Goal: Transaction & Acquisition: Purchase product/service

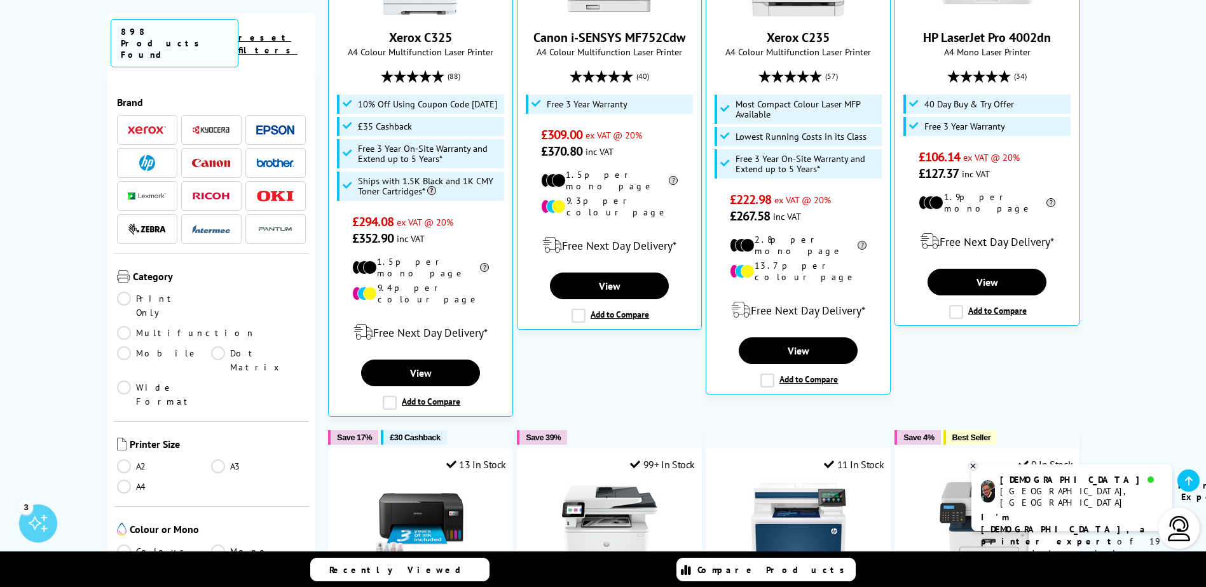
scroll to position [509, 0]
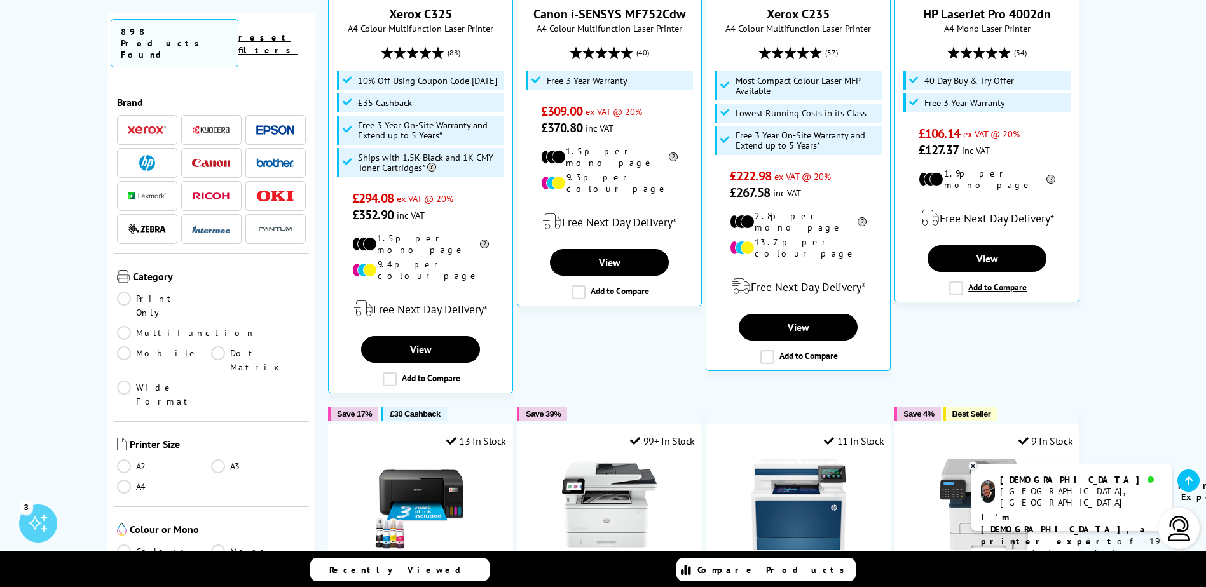
click at [208, 460] on link "A2" at bounding box center [164, 467] width 95 height 14
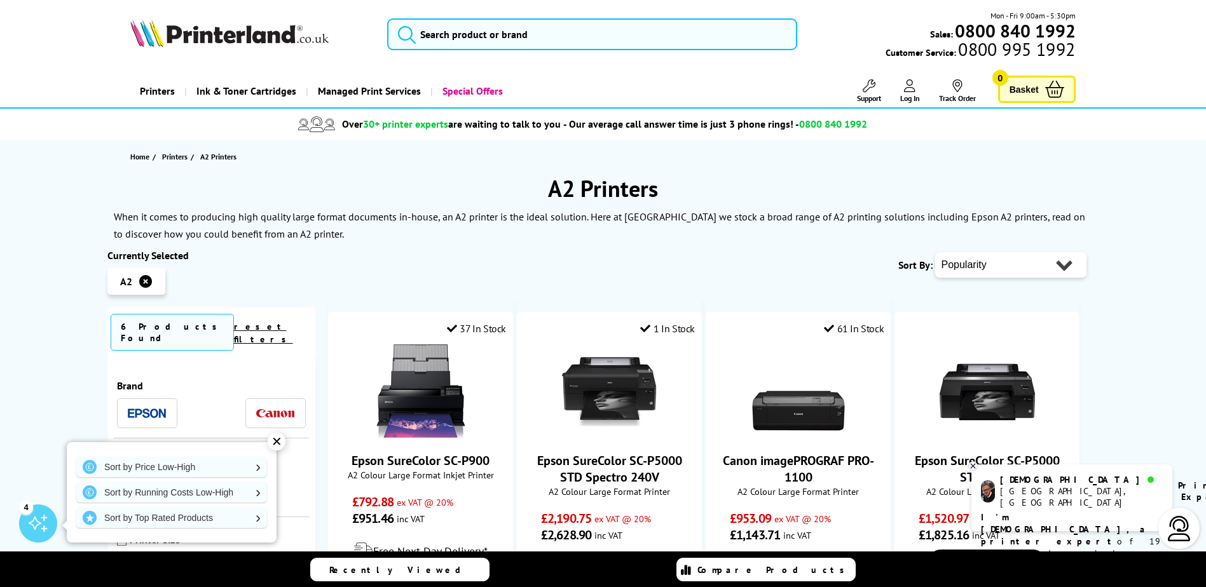
scroll to position [191, 0]
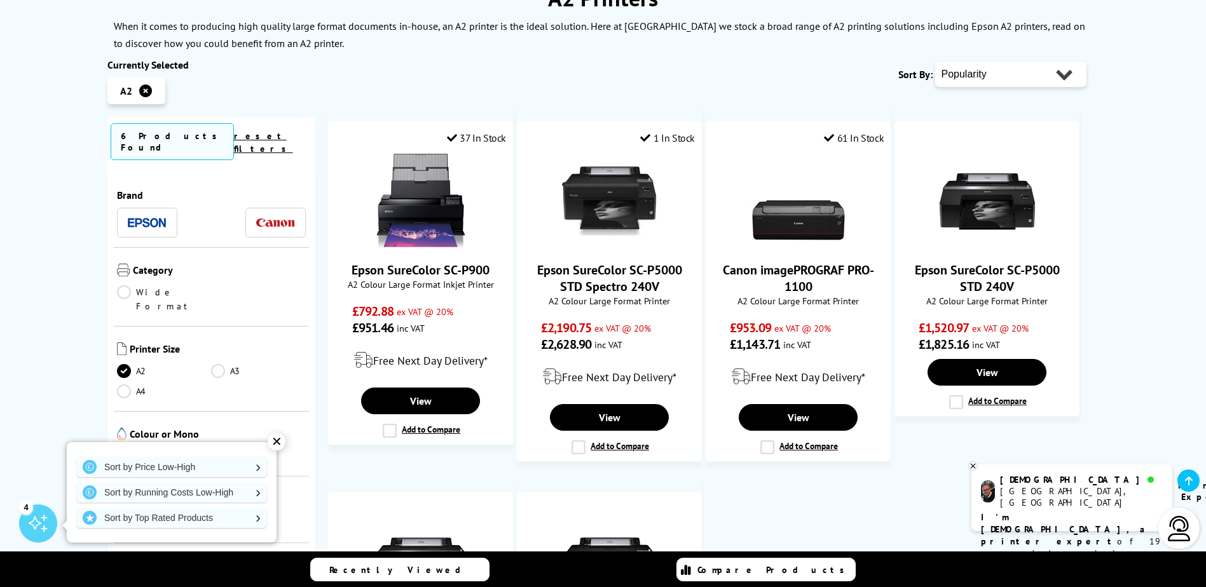
click at [271, 440] on div "✕" at bounding box center [277, 442] width 18 height 18
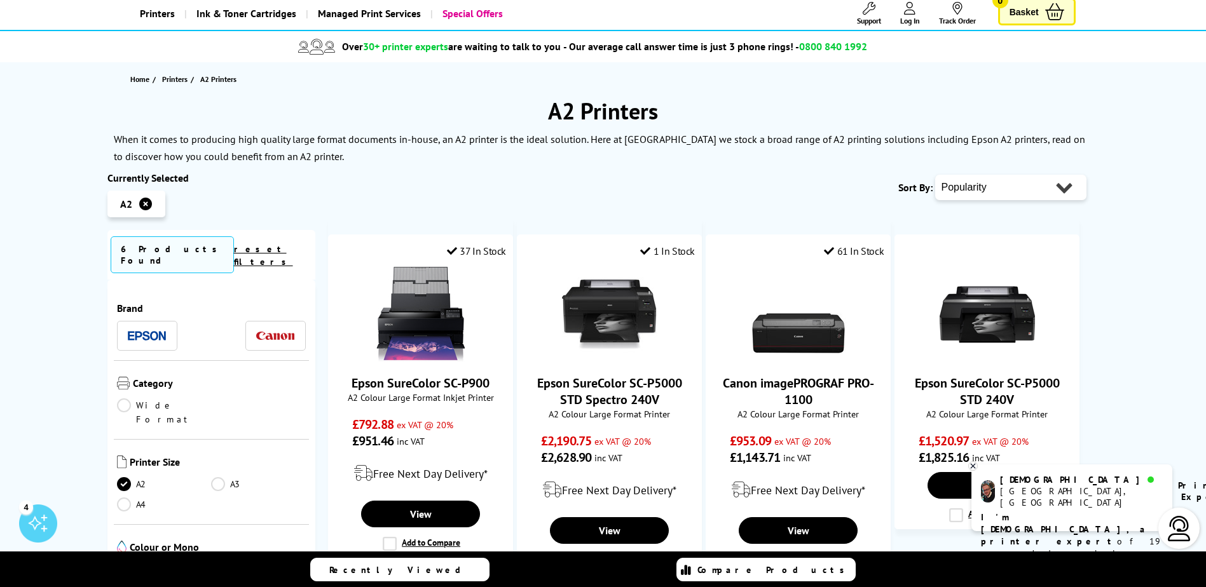
scroll to position [0, 0]
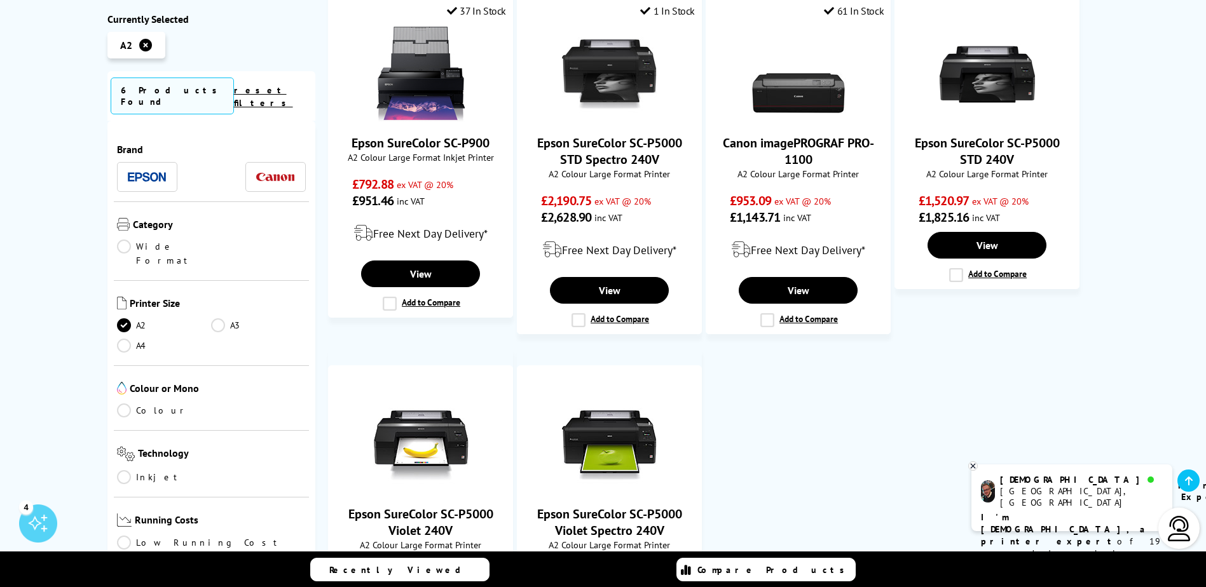
click at [127, 318] on link "A2" at bounding box center [164, 325] width 95 height 14
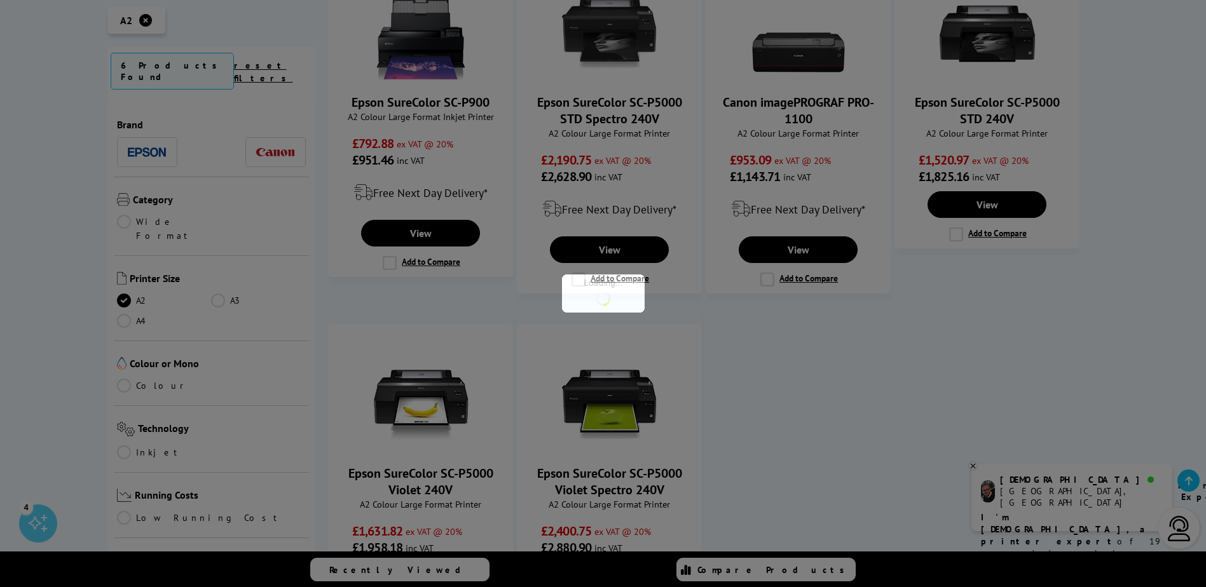
scroll to position [381, 0]
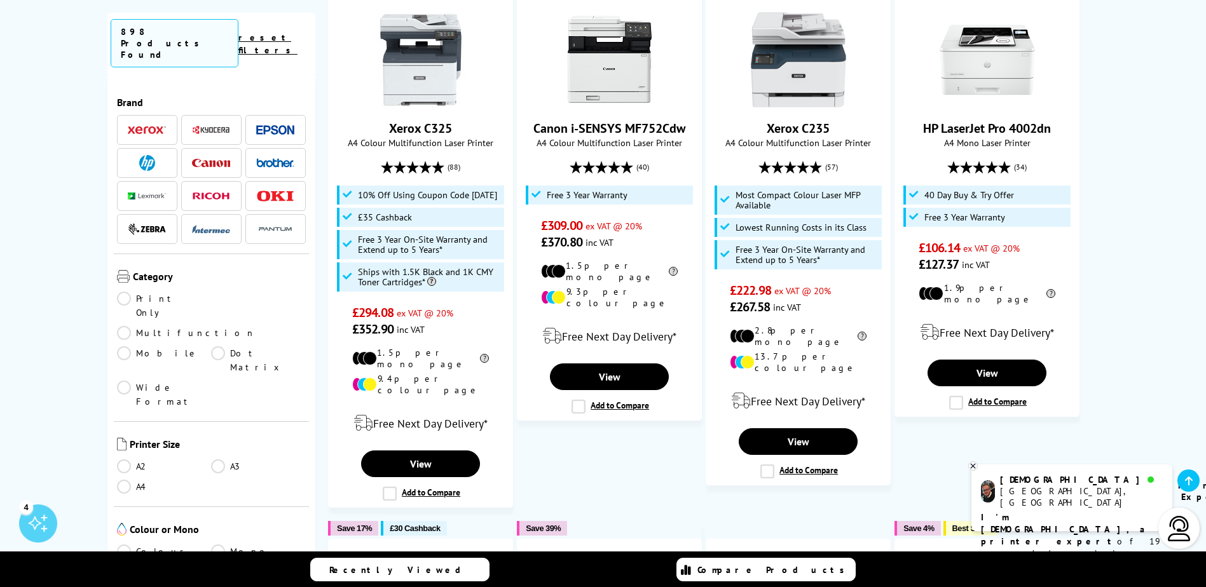
click at [221, 460] on link "A3" at bounding box center [258, 467] width 95 height 14
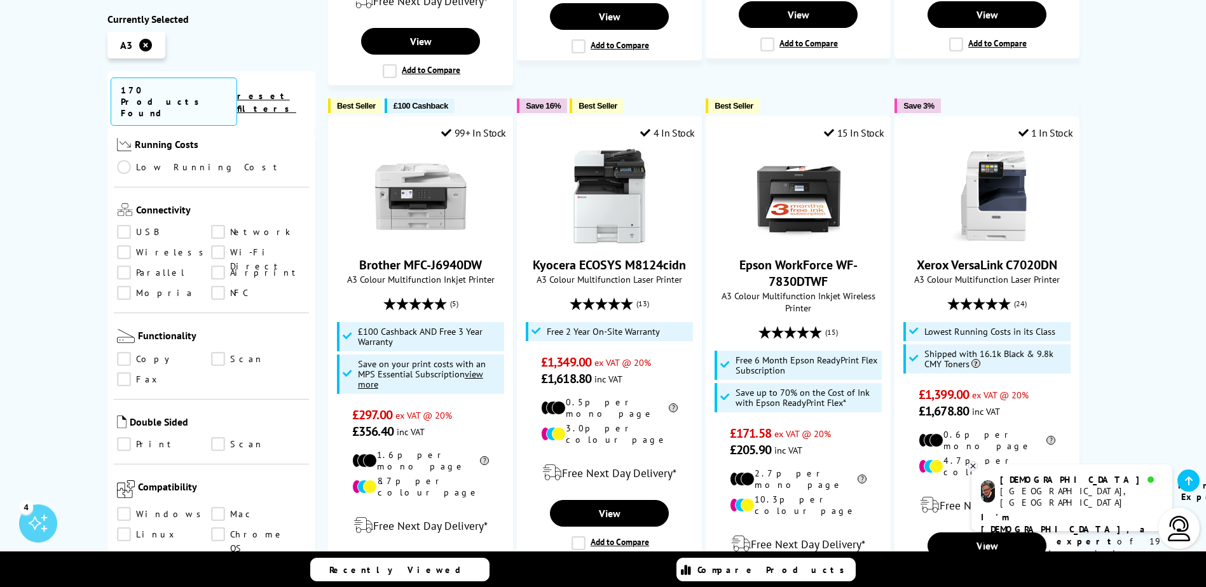
scroll to position [509, 0]
click at [212, 352] on link "Scan" at bounding box center [258, 359] width 95 height 14
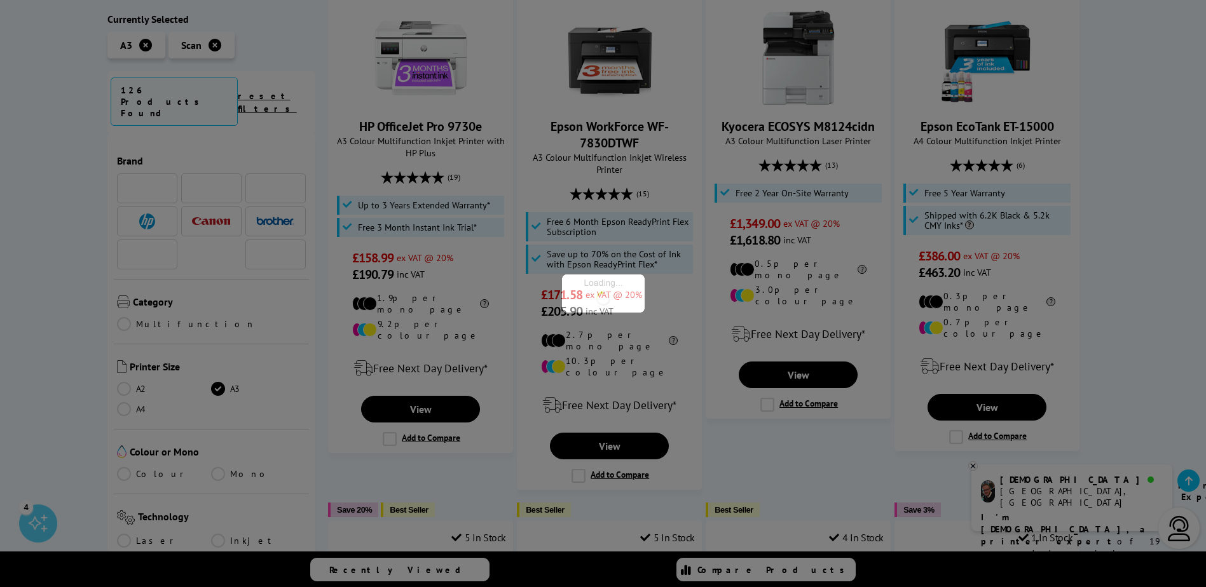
scroll to position [509, 0]
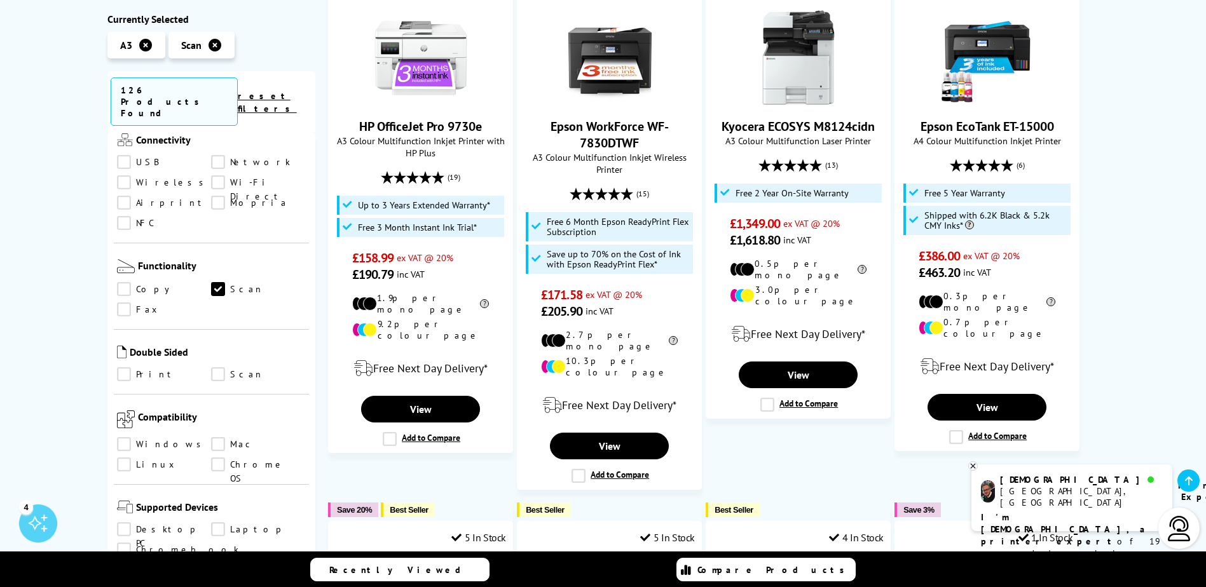
click at [122, 283] on link "Copy" at bounding box center [164, 290] width 95 height 14
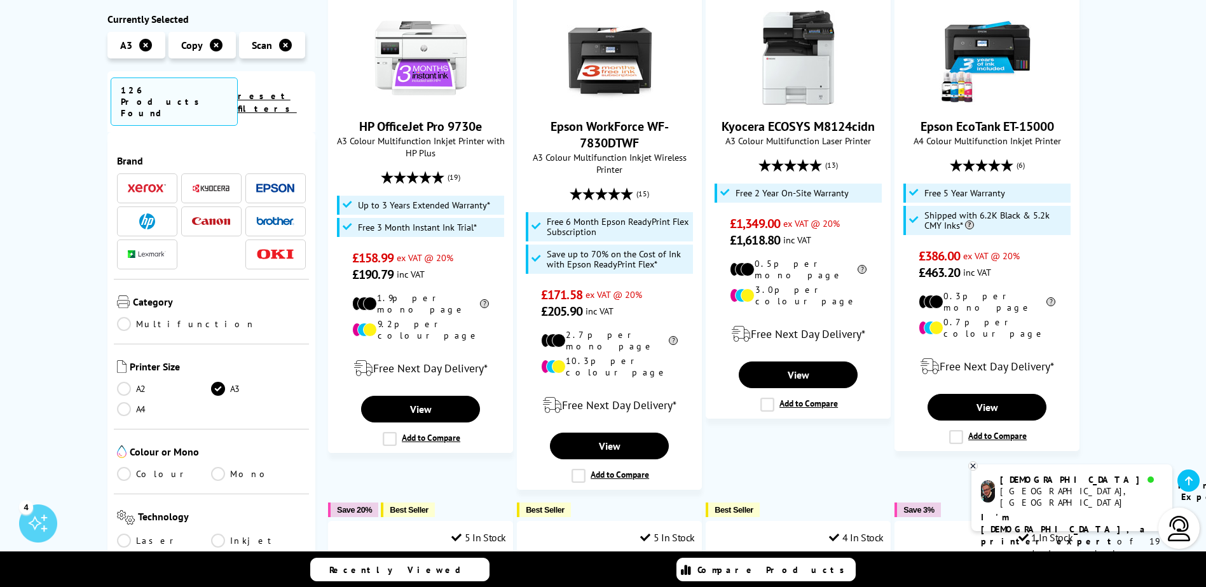
scroll to position [509, 0]
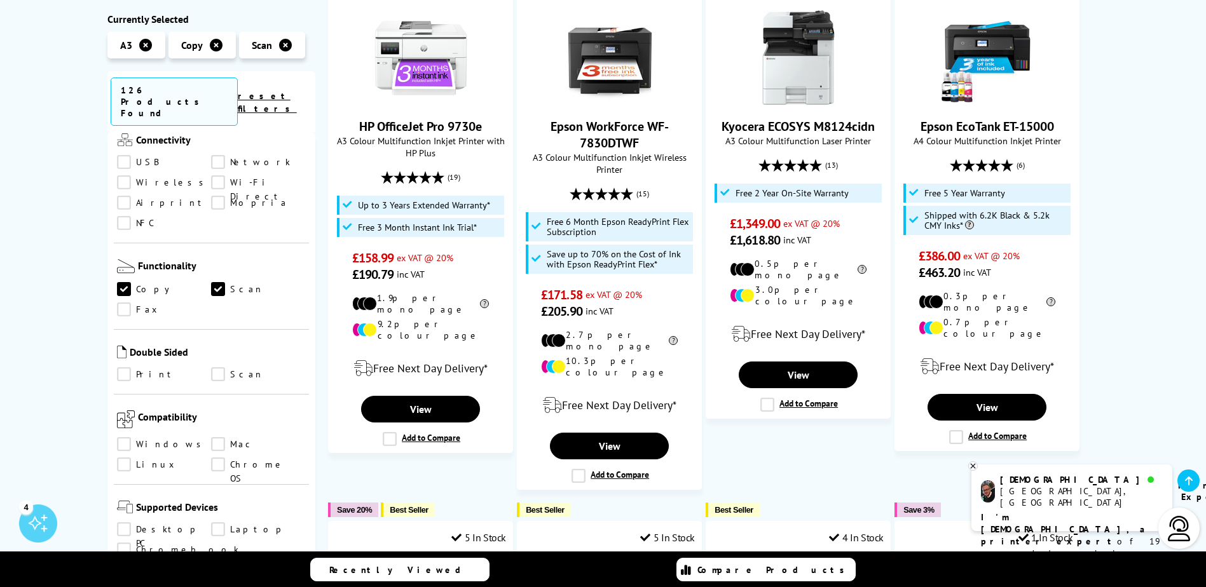
click at [216, 368] on link "Scan" at bounding box center [258, 375] width 95 height 14
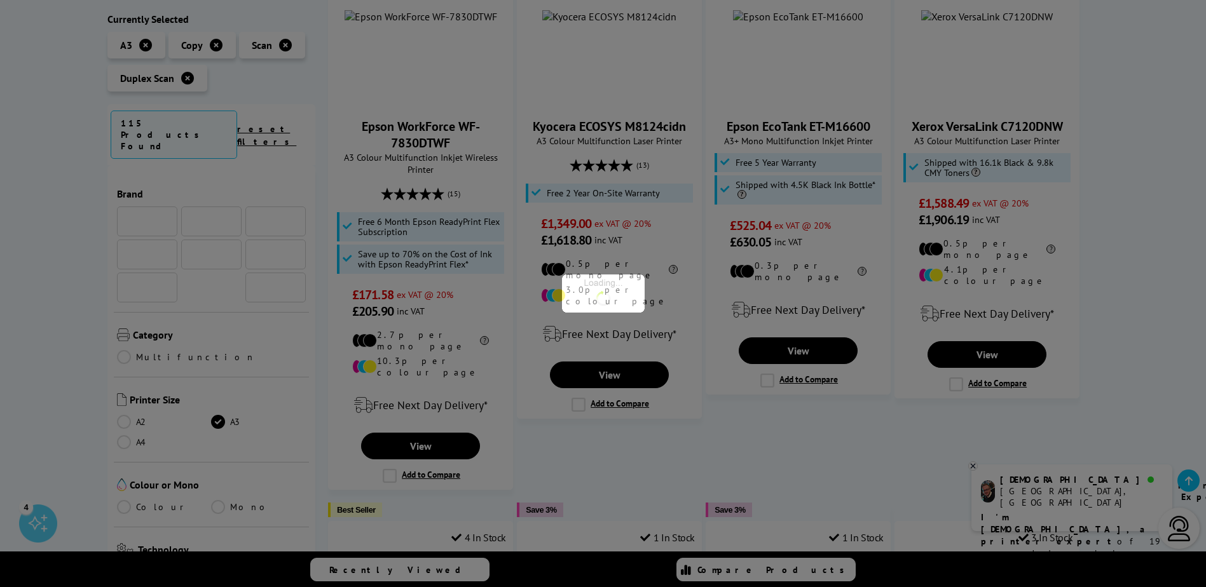
scroll to position [509, 0]
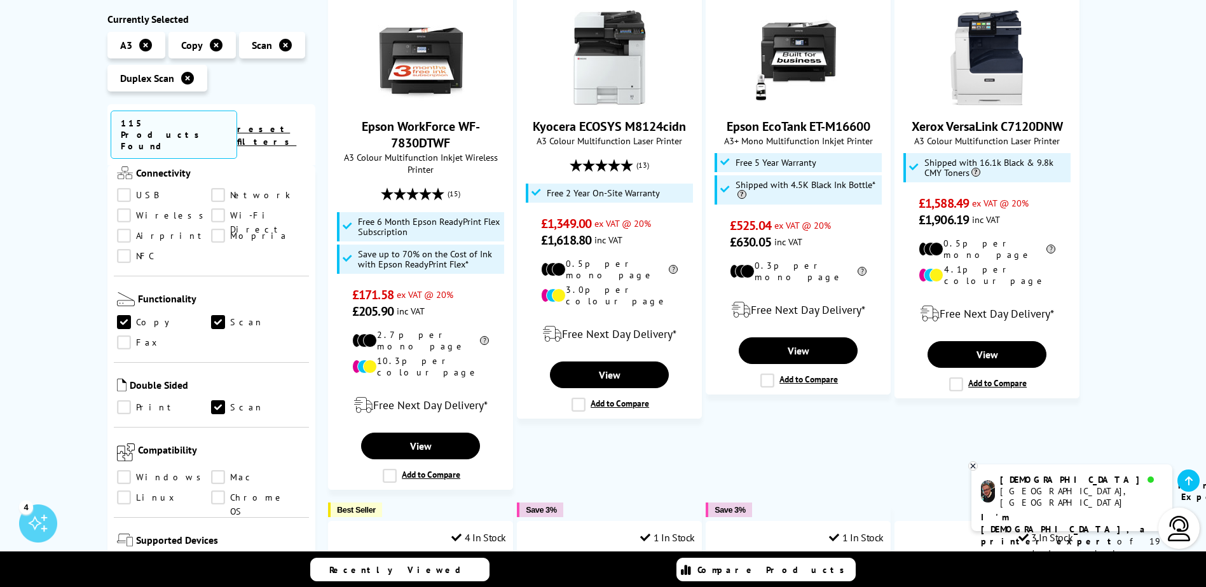
click at [135, 401] on link "Print" at bounding box center [164, 408] width 95 height 14
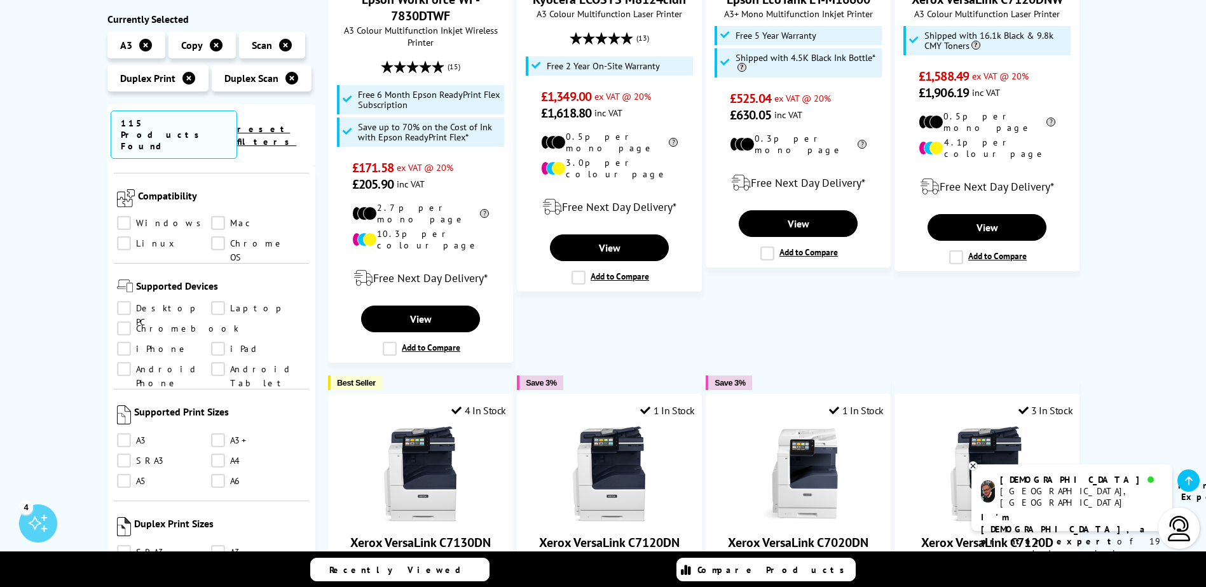
scroll to position [826, 0]
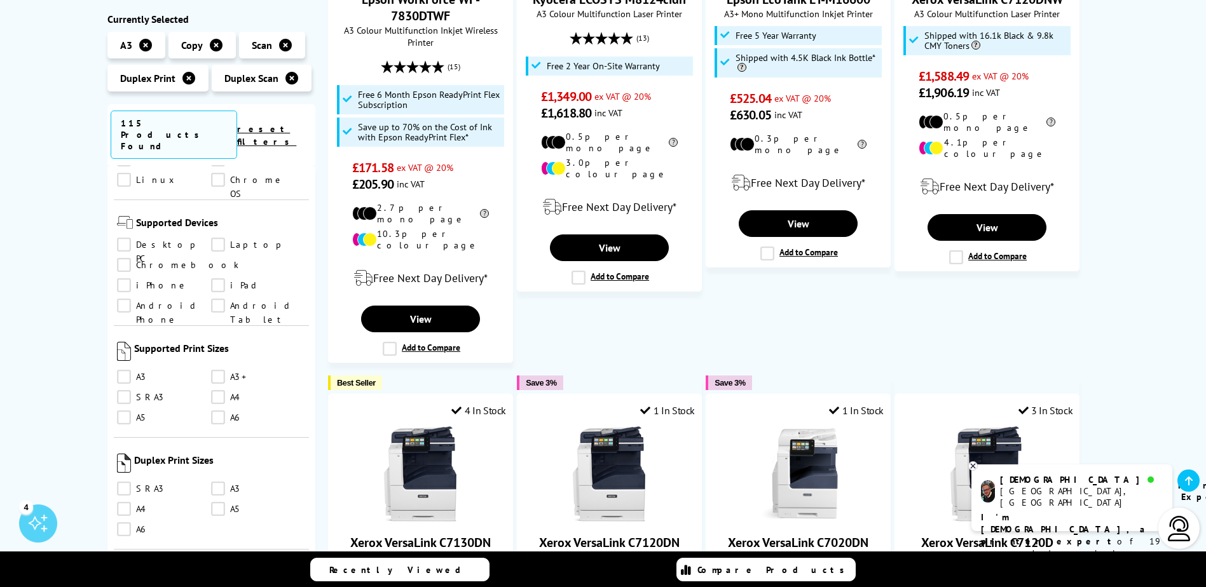
click at [124, 371] on link "A3" at bounding box center [164, 378] width 95 height 14
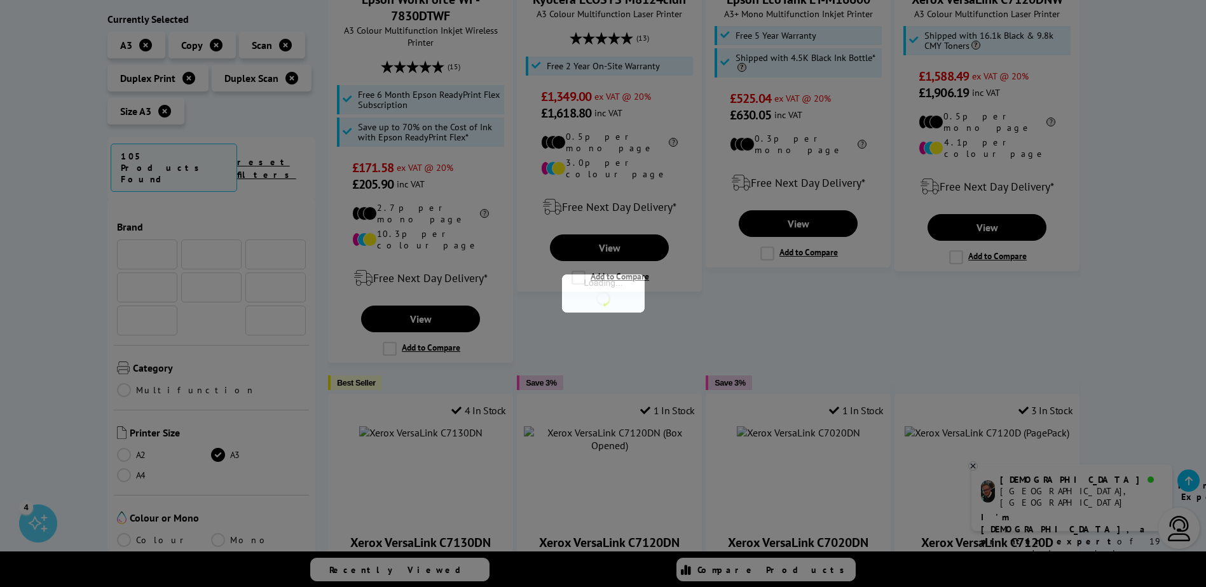
scroll to position [826, 0]
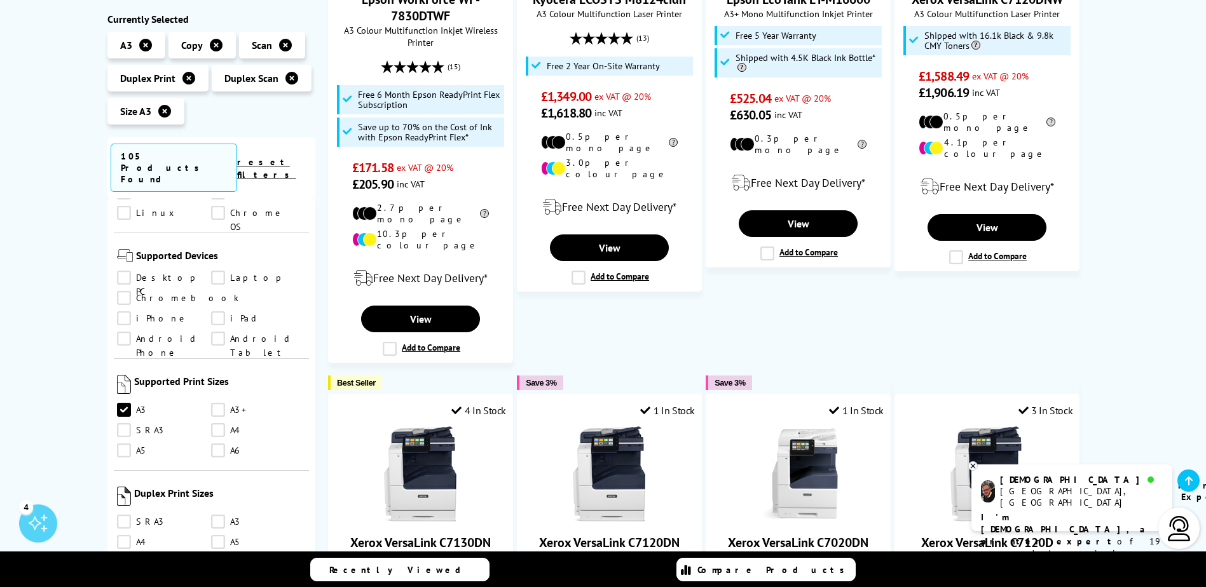
click at [219, 424] on link "A4" at bounding box center [258, 431] width 95 height 14
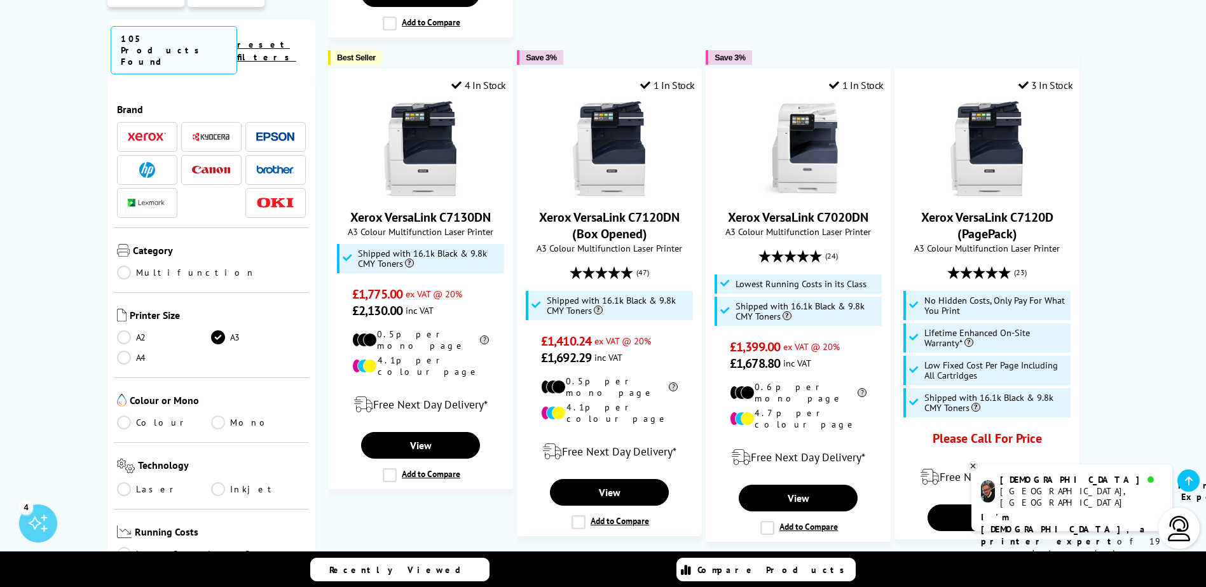
scroll to position [1271, 0]
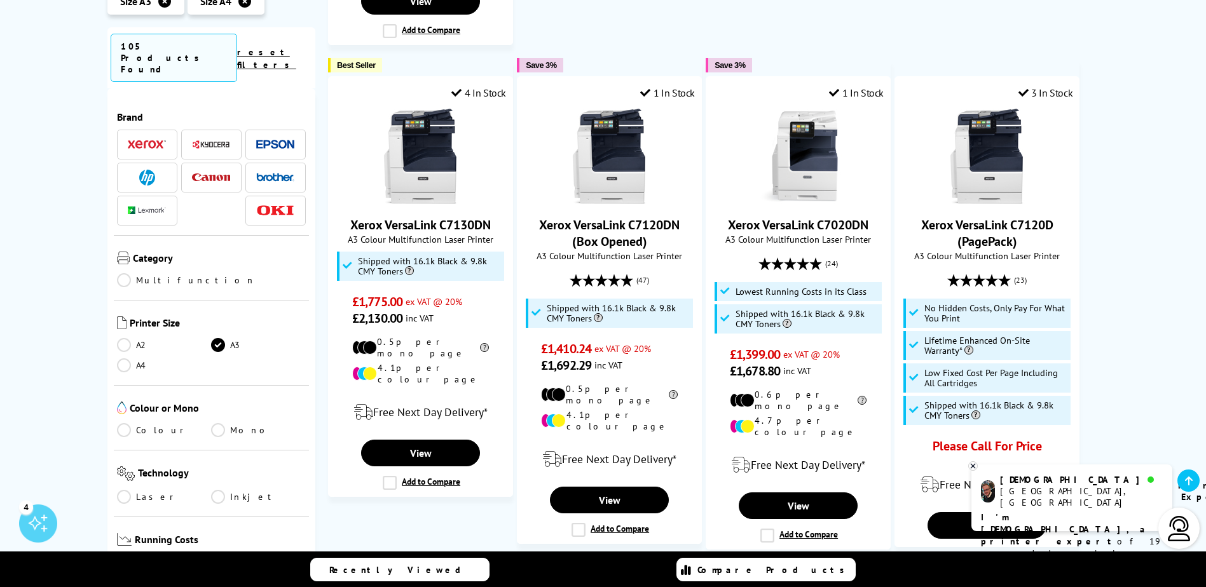
click at [128, 423] on link "Colour" at bounding box center [164, 430] width 95 height 14
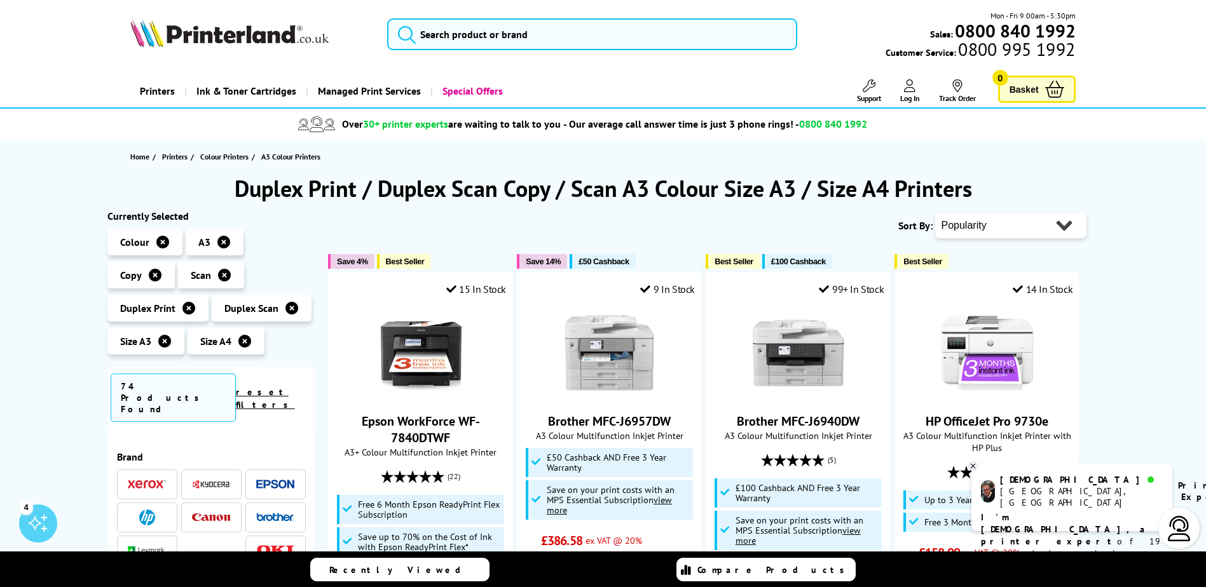
click at [1042, 234] on select "Popularity Rating Price - Low to High Price - High to Low Running Costs - Low t…" at bounding box center [1010, 225] width 151 height 25
select select "Price Descending"
click at [935, 213] on select "Popularity Rating Price - Low to High Price - High to Low Running Costs - Low t…" at bounding box center [1010, 225] width 151 height 25
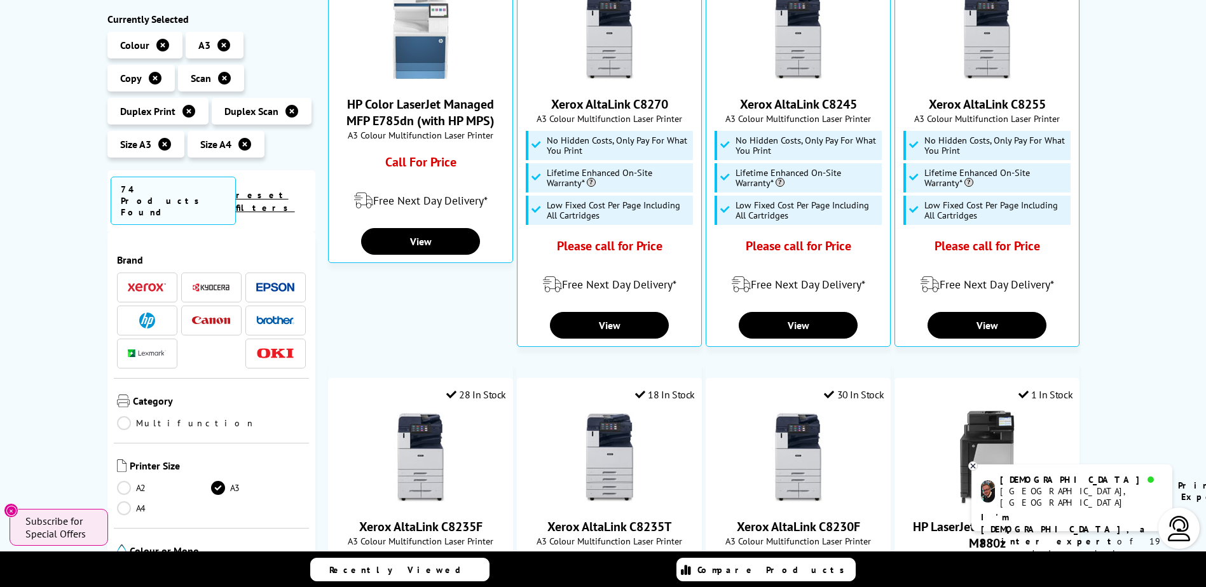
scroll to position [381, 0]
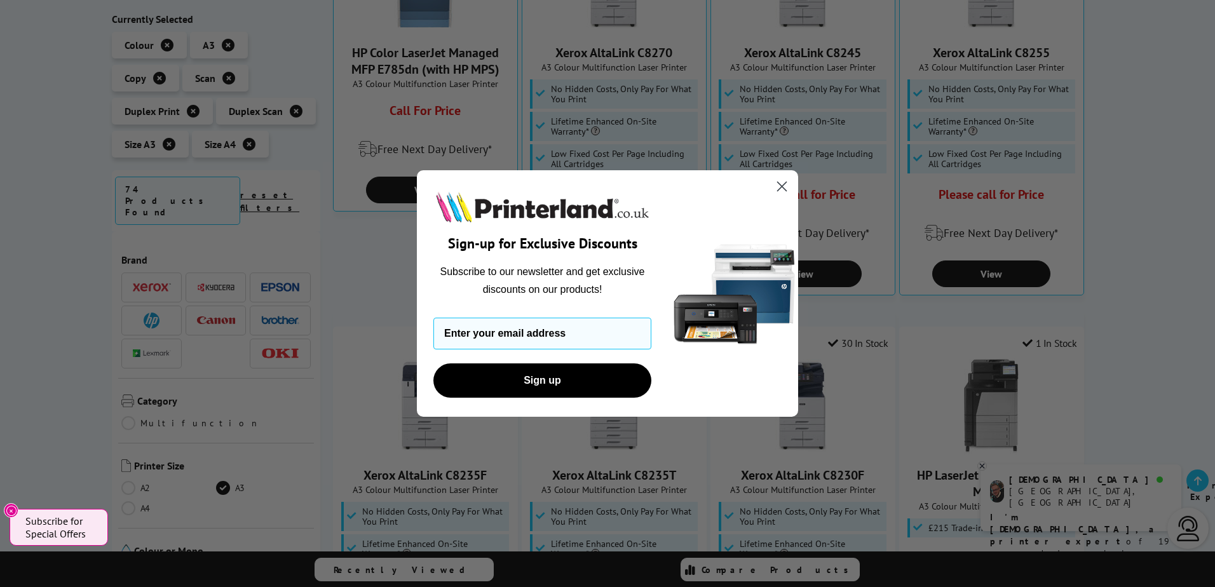
click at [772, 180] on icon "Close dialog" at bounding box center [782, 186] width 22 height 22
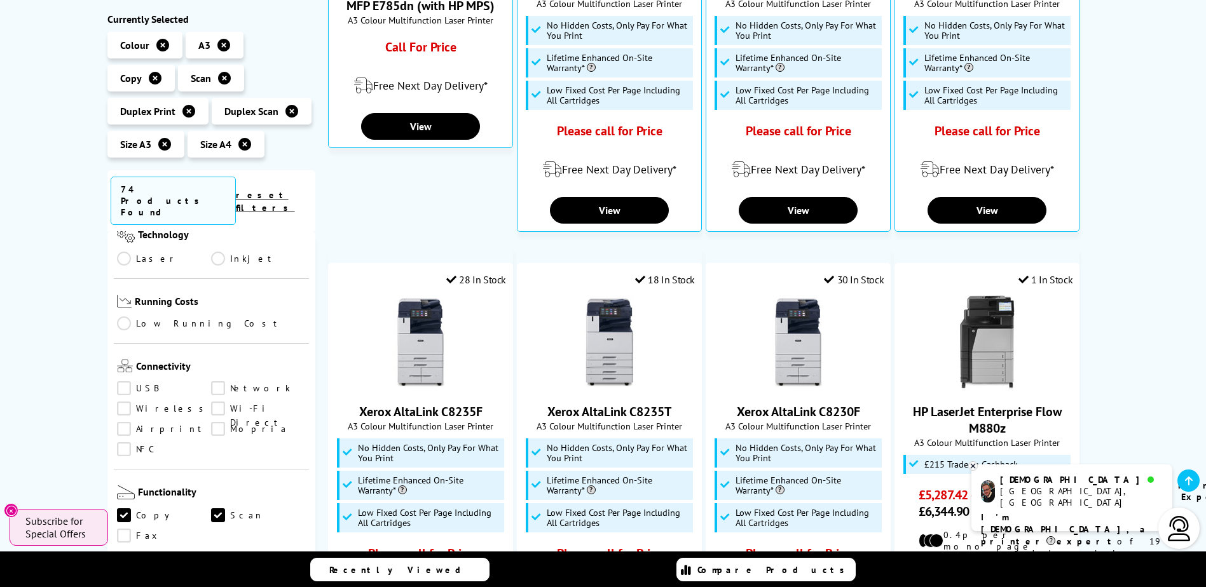
click at [214, 252] on link "Inkjet" at bounding box center [258, 259] width 95 height 14
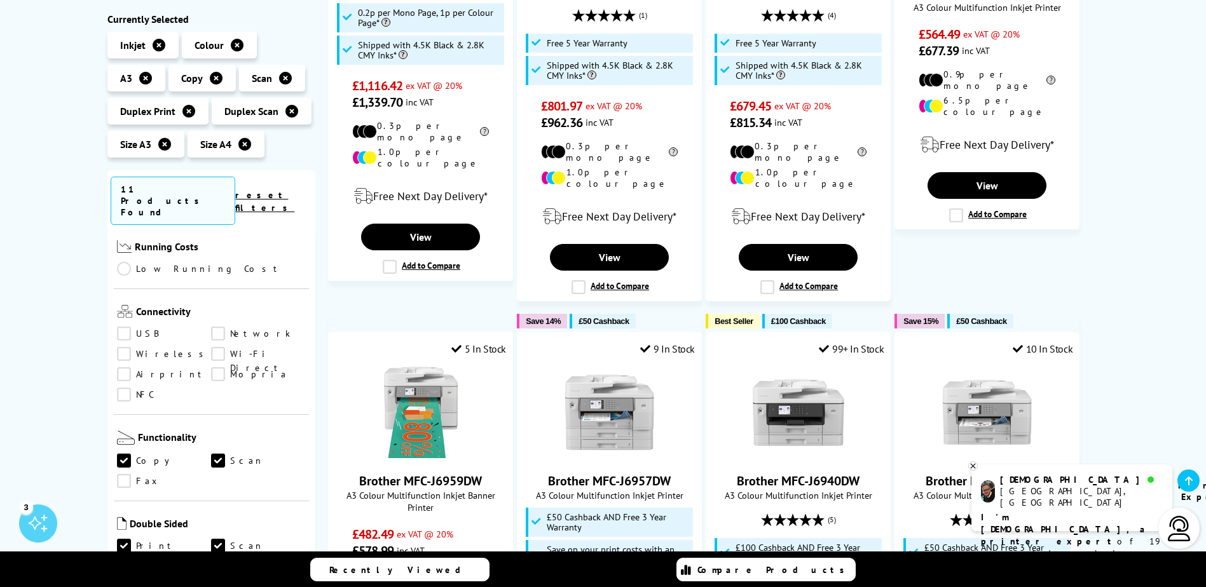
scroll to position [381, 0]
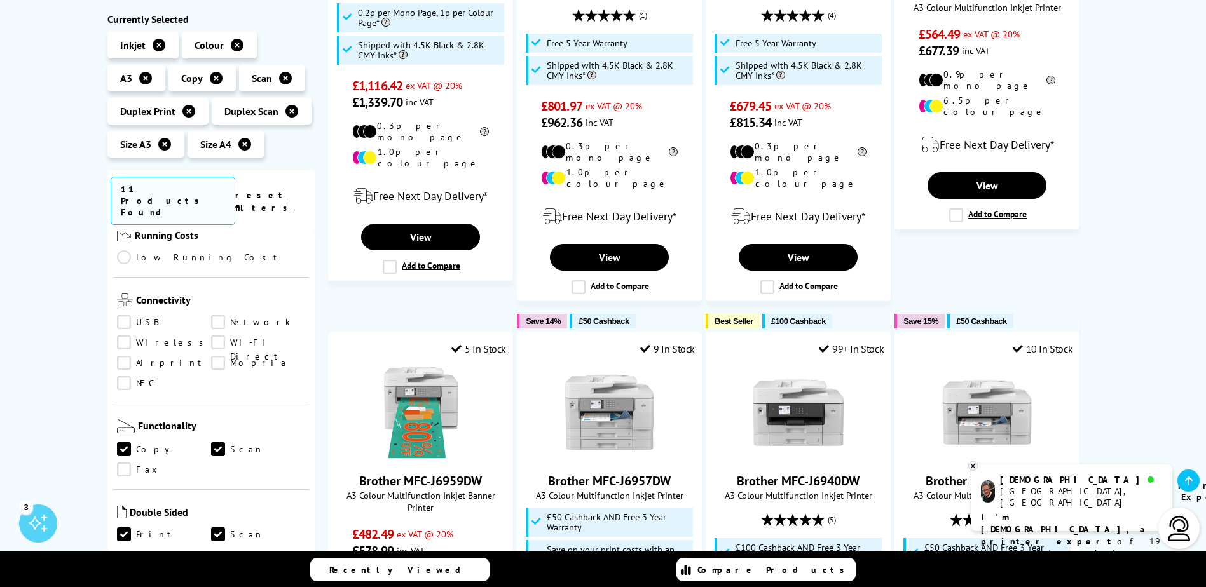
click at [222, 316] on link "Network" at bounding box center [258, 323] width 95 height 14
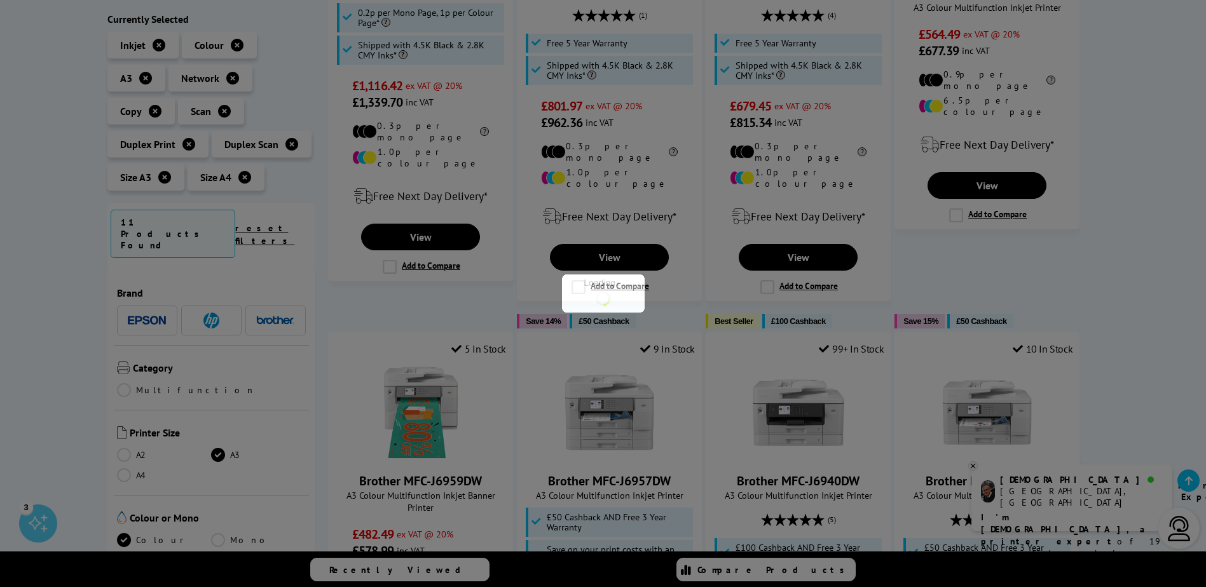
scroll to position [381, 0]
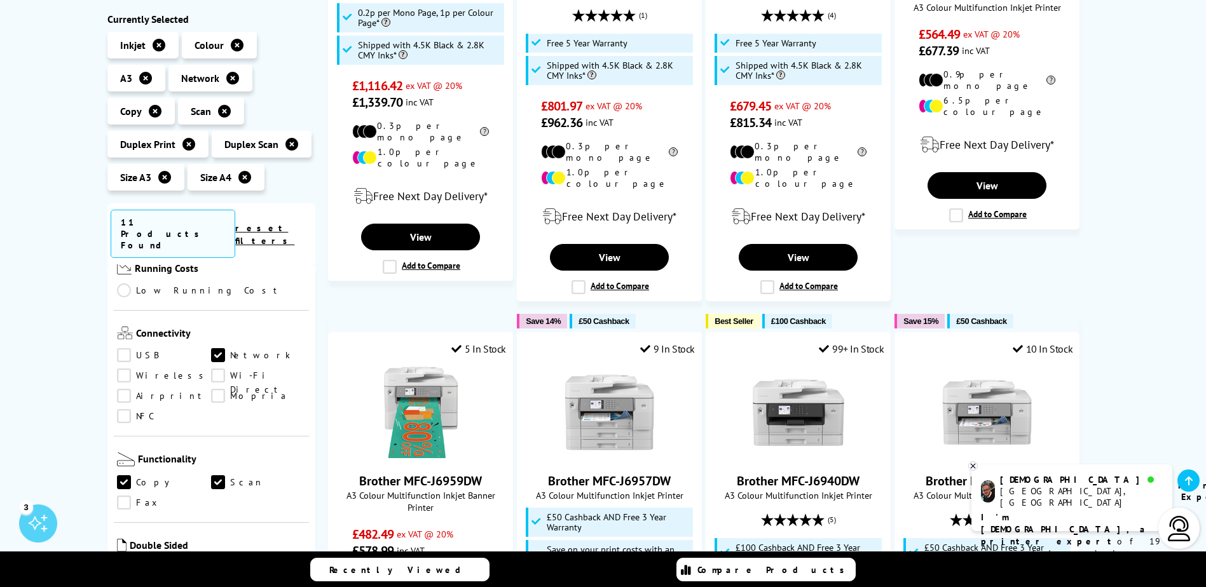
click at [132, 369] on link "Wireless" at bounding box center [164, 376] width 95 height 14
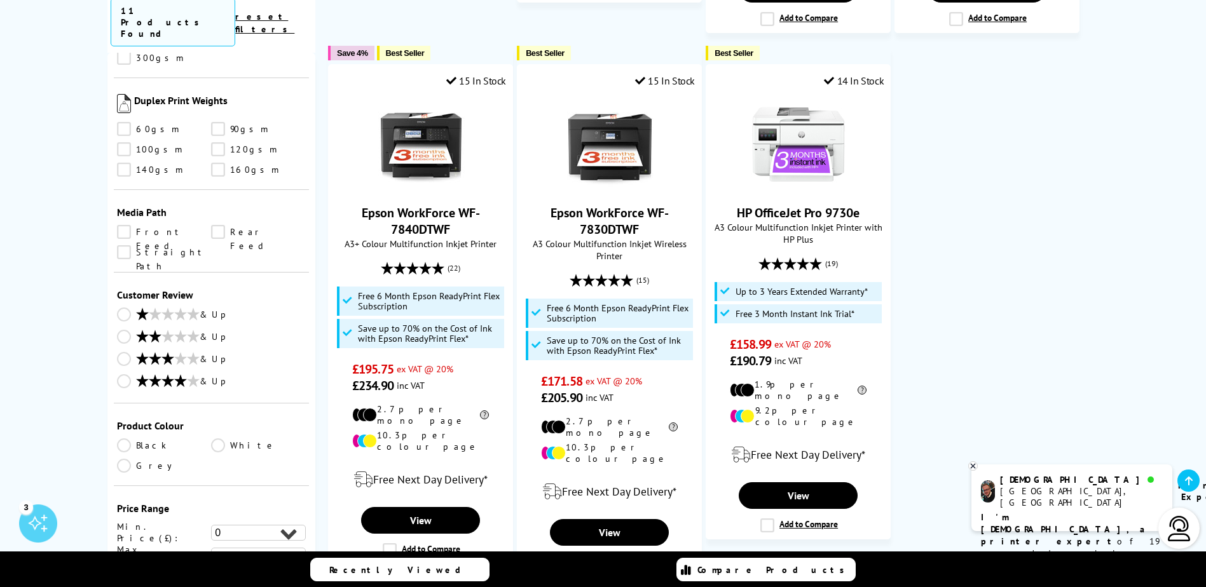
scroll to position [1271, 0]
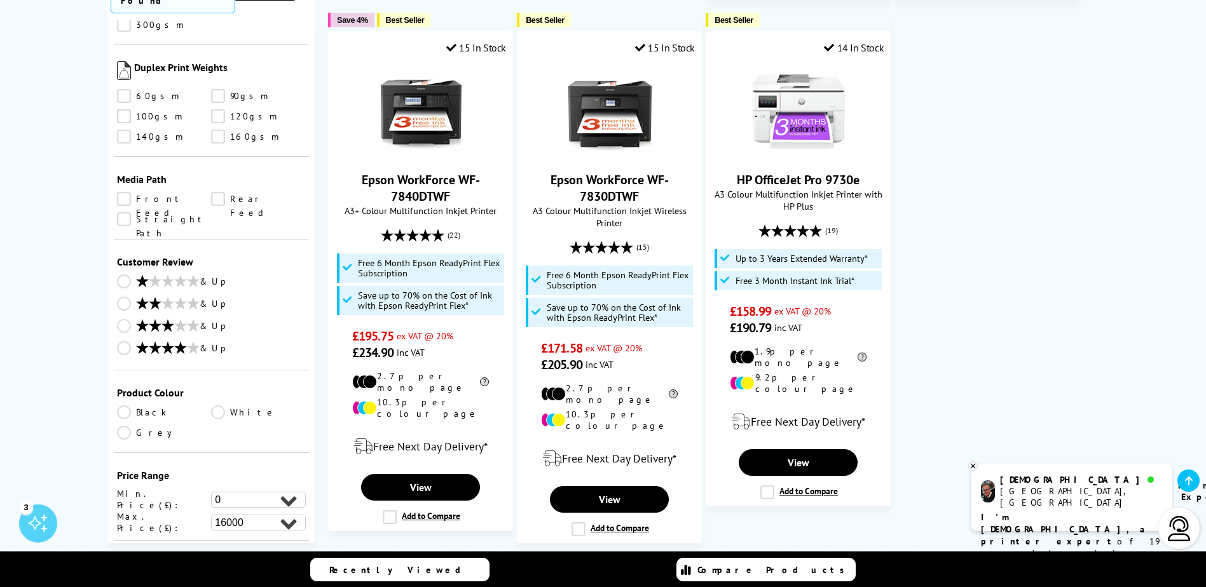
click at [128, 406] on link "Black" at bounding box center [164, 413] width 95 height 14
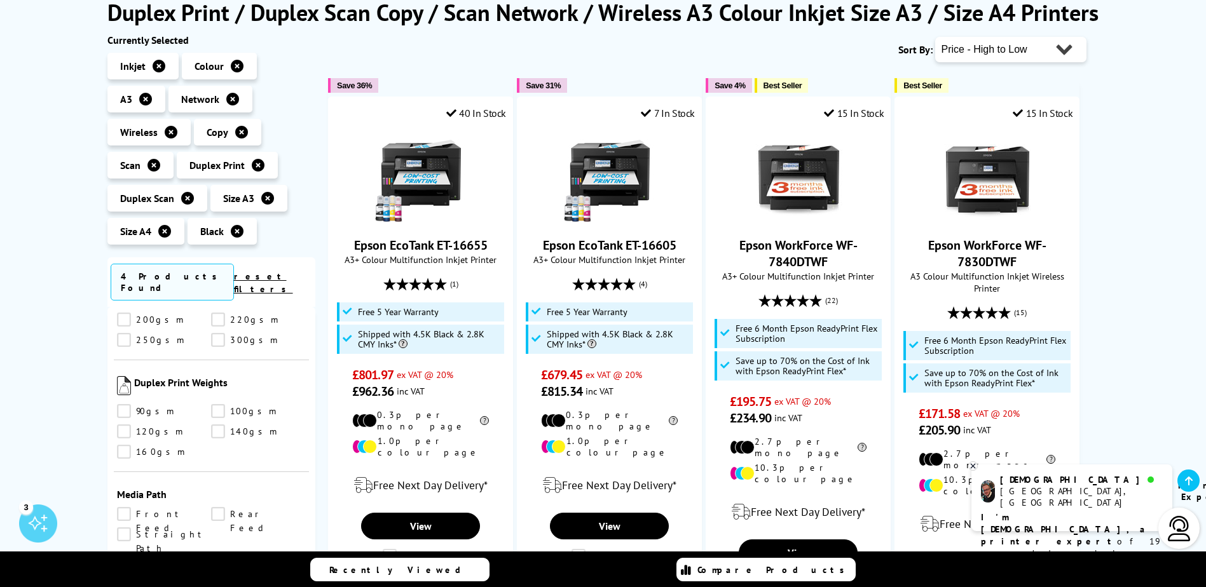
scroll to position [191, 0]
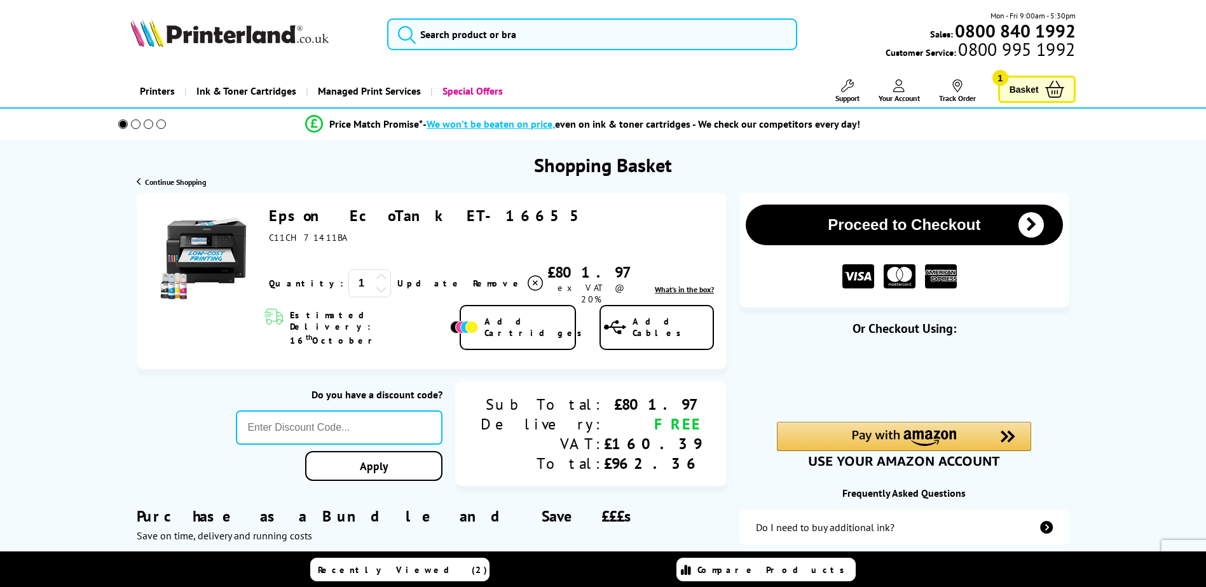
click at [833, 219] on button "Proceed to Checkout" at bounding box center [904, 225] width 317 height 41
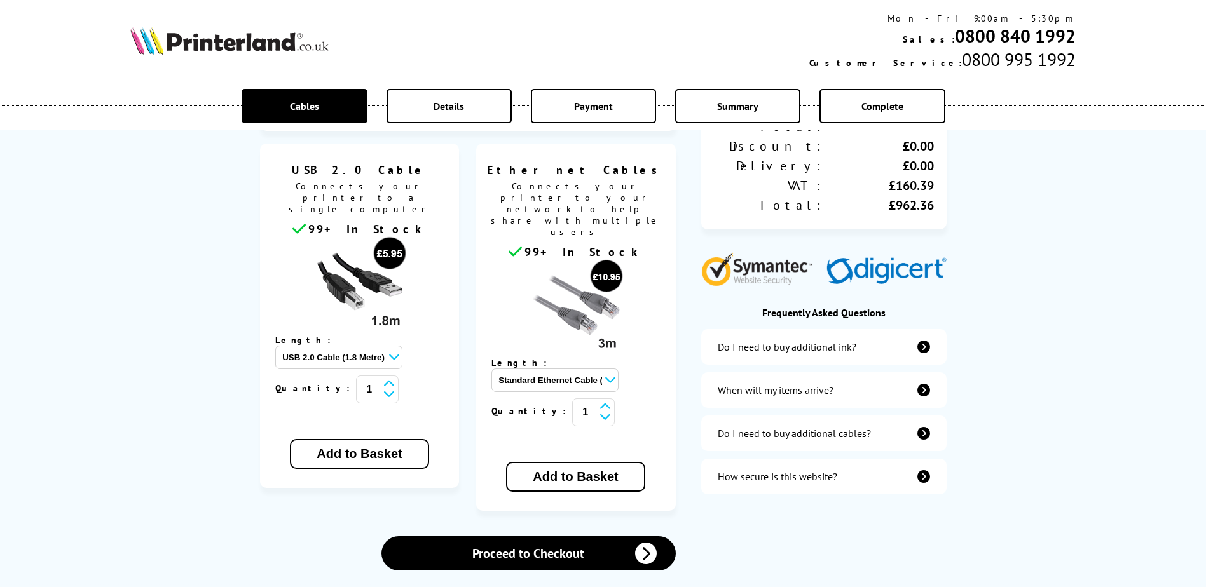
scroll to position [318, 0]
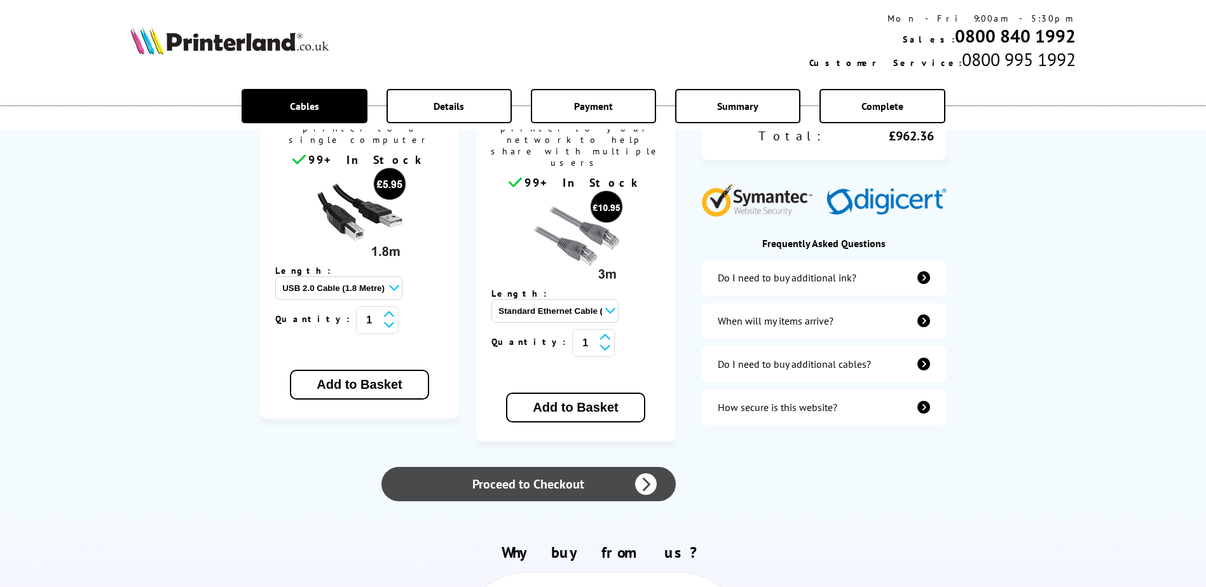
click at [480, 467] on link "Proceed to Checkout" at bounding box center [528, 484] width 294 height 34
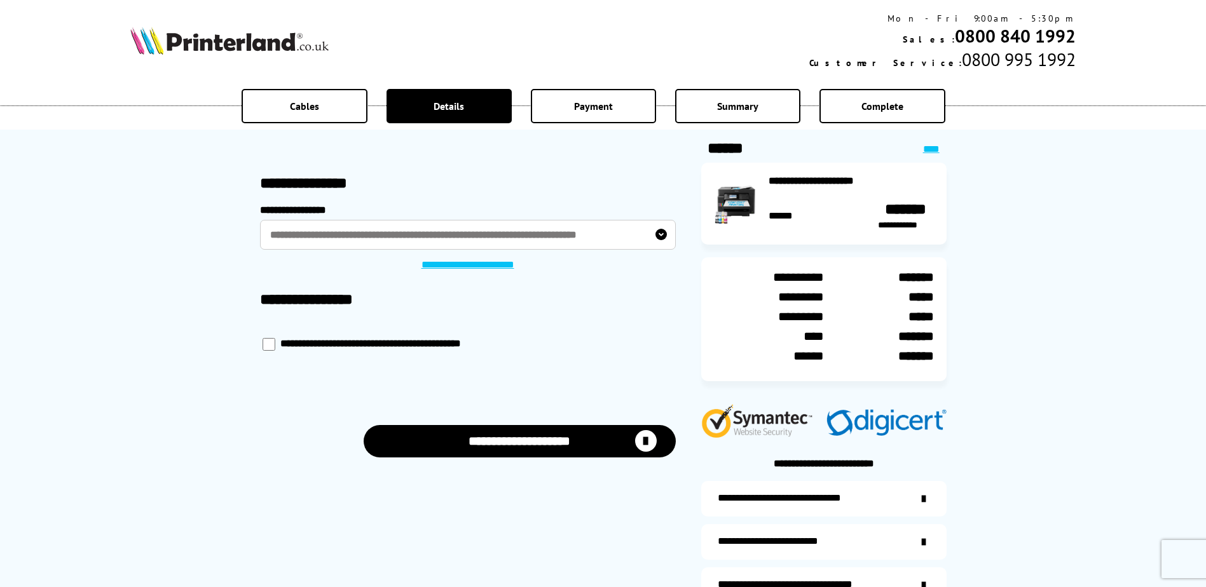
click at [480, 438] on button "**********" at bounding box center [520, 441] width 312 height 32
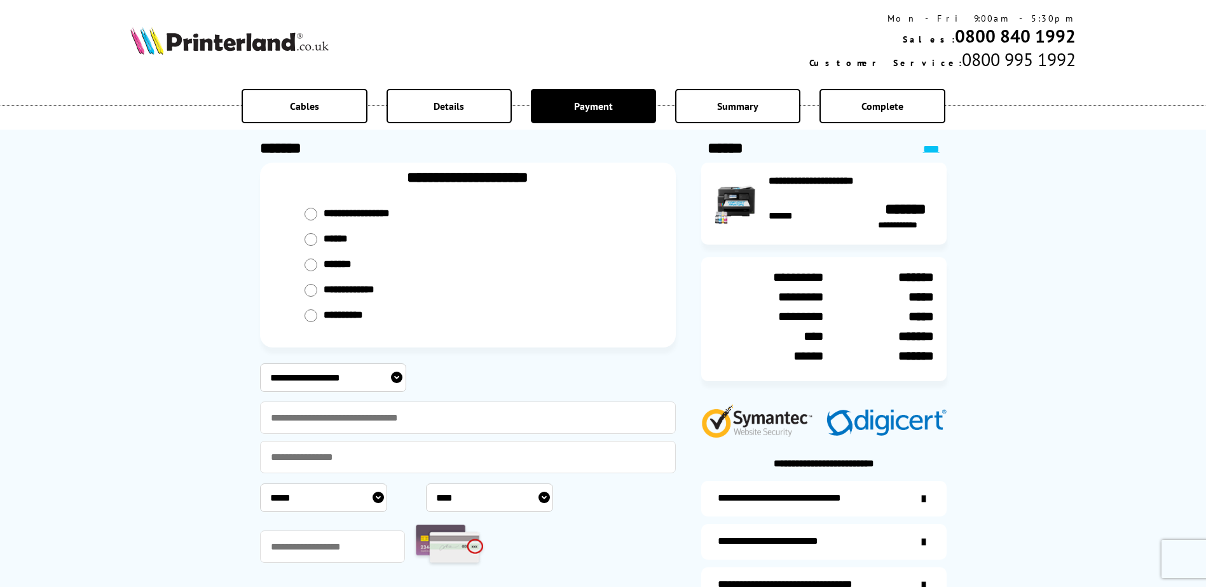
click at [389, 385] on select "**********" at bounding box center [333, 378] width 146 height 29
select select "**********"
click at [260, 364] on select "**********" at bounding box center [333, 378] width 146 height 29
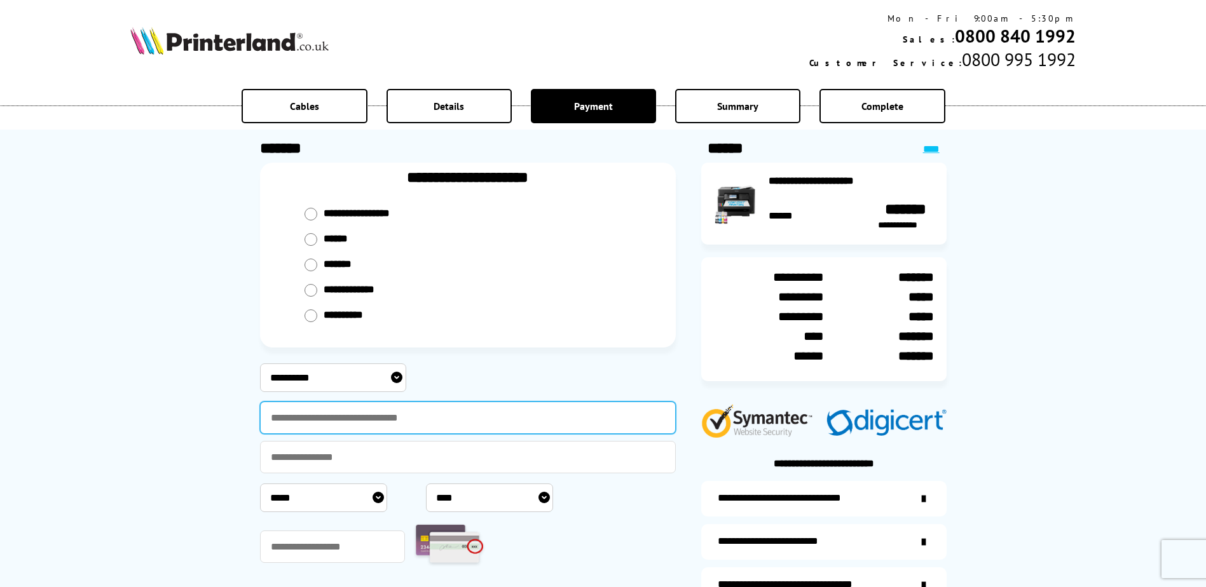
click at [392, 416] on input "text" at bounding box center [468, 418] width 416 height 32
type input "**********"
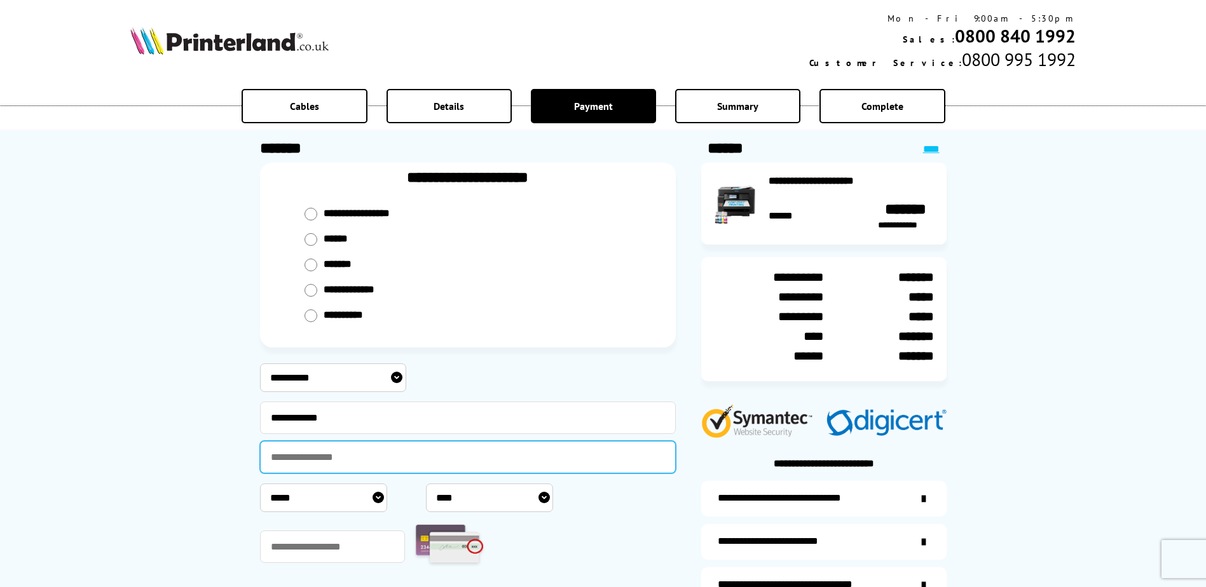
type input "**********"
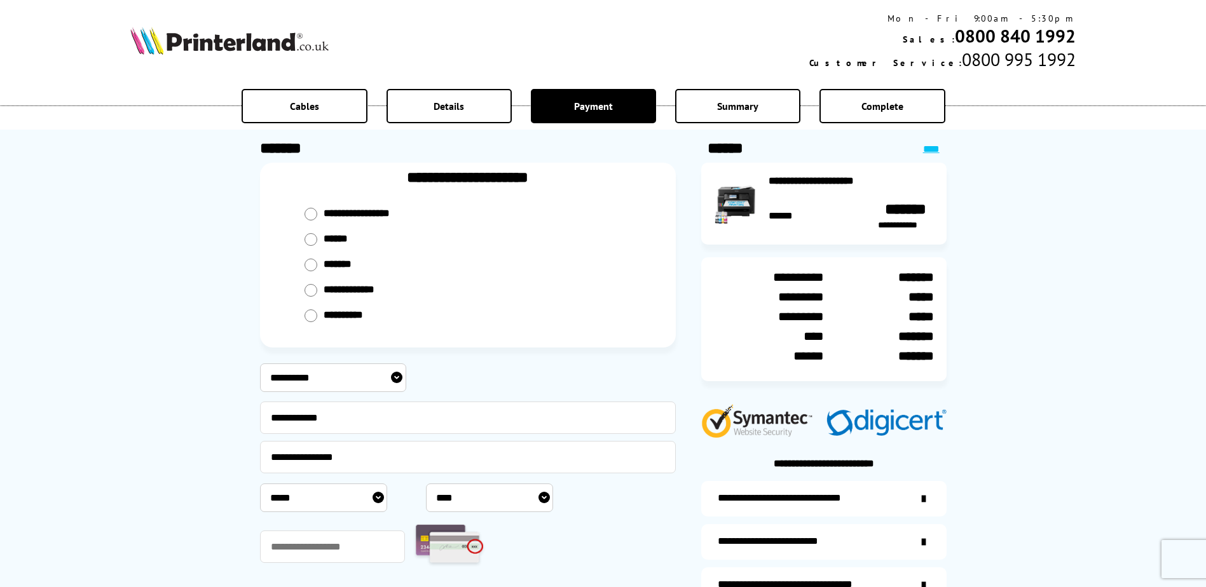
select select "*"
select select "****"
type input "***"
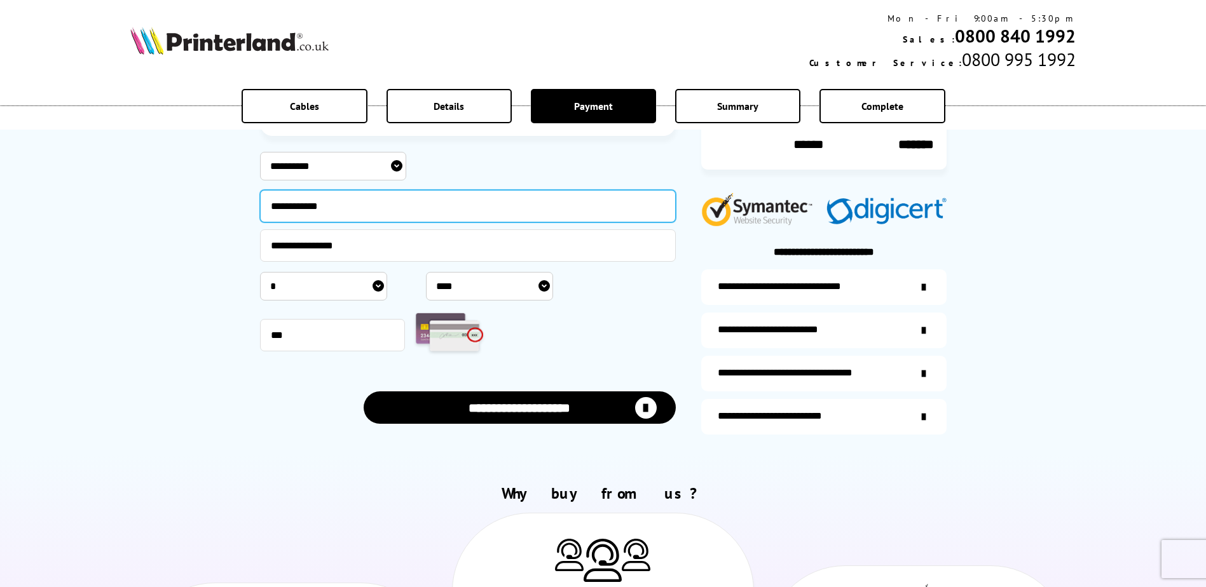
scroll to position [254, 0]
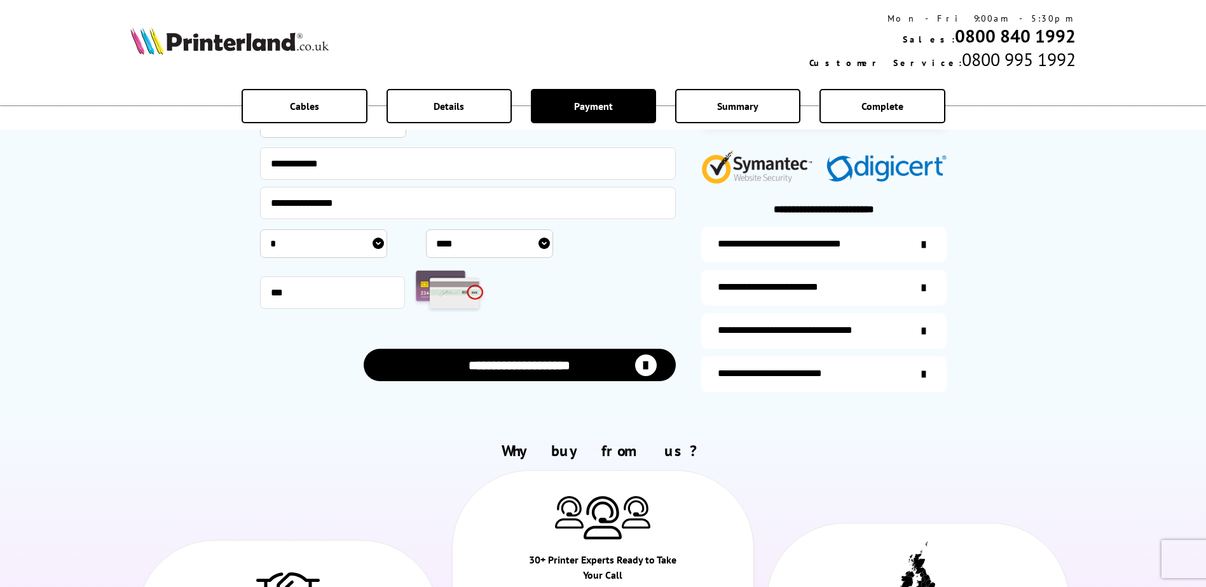
click at [546, 367] on button "**********" at bounding box center [520, 365] width 312 height 32
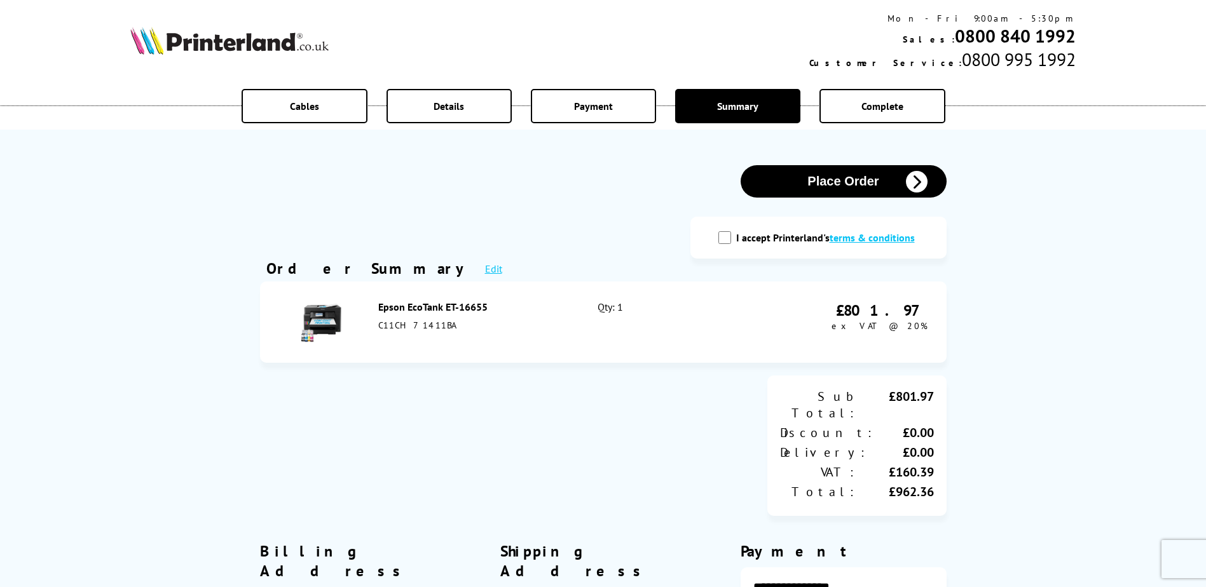
click at [748, 239] on label "I accept Printerland's terms & conditions" at bounding box center [828, 237] width 185 height 13
click at [731, 239] on input "I accept Printerland's terms & conditions" at bounding box center [724, 237] width 13 height 13
checkbox input "true"
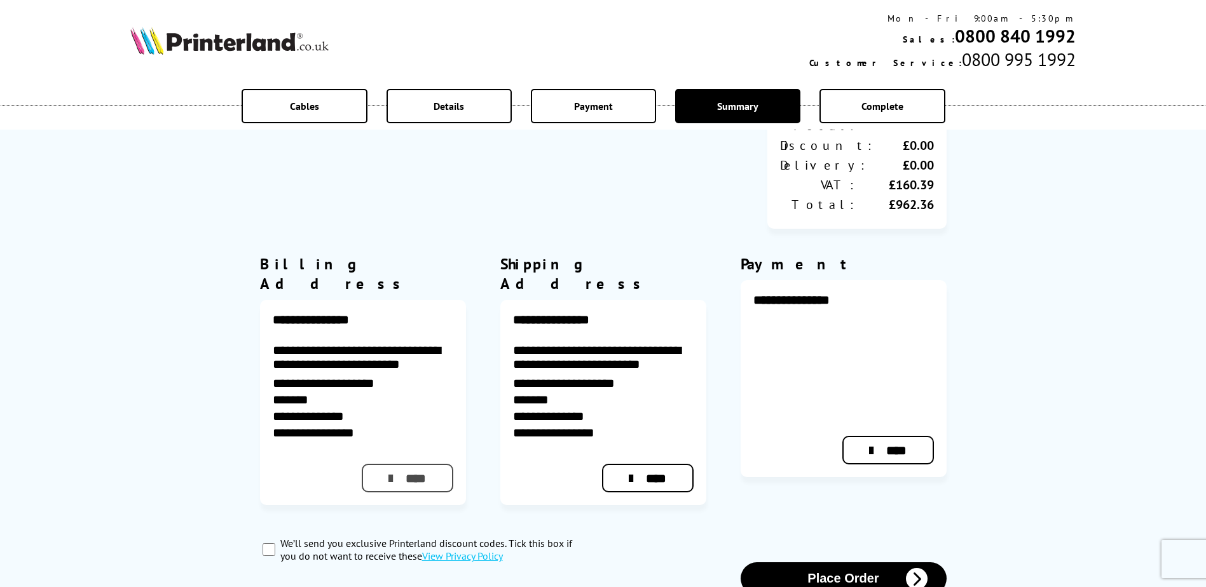
scroll to position [318, 0]
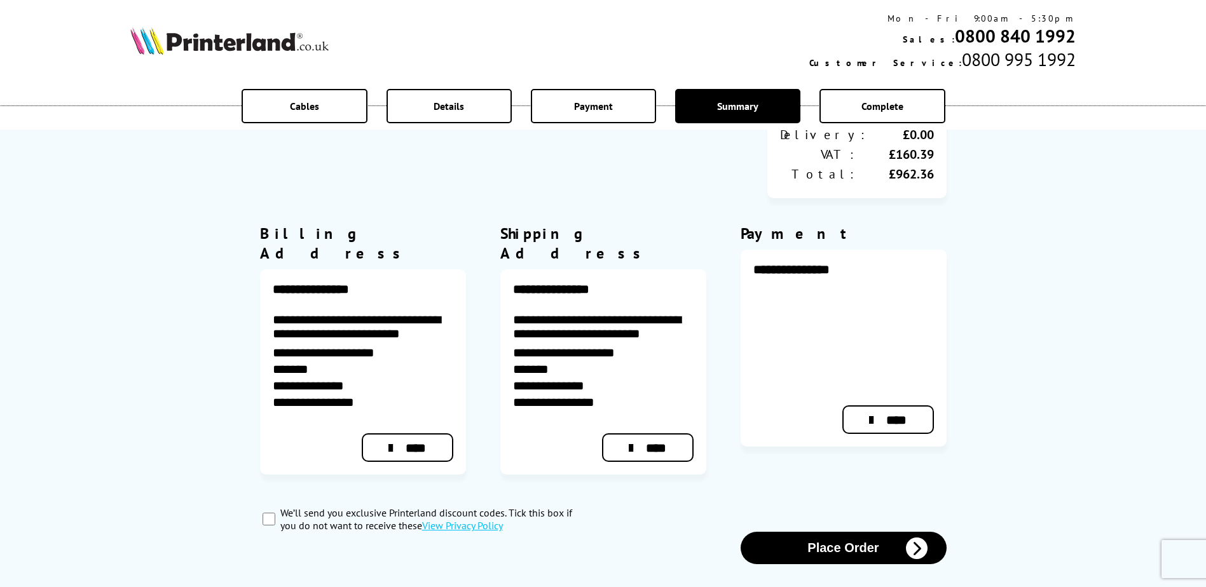
click at [298, 507] on label "We’ll send you exclusive Printerland discount codes. Tick this box if you do no…" at bounding box center [434, 519] width 309 height 25
click at [275, 513] on input "We’ll send you exclusive Printerland discount codes. Tick this box if you do no…" at bounding box center [269, 519] width 13 height 13
checkbox input "true"
click at [807, 532] on button "Place Order" at bounding box center [844, 548] width 206 height 32
